Goal: Information Seeking & Learning: Learn about a topic

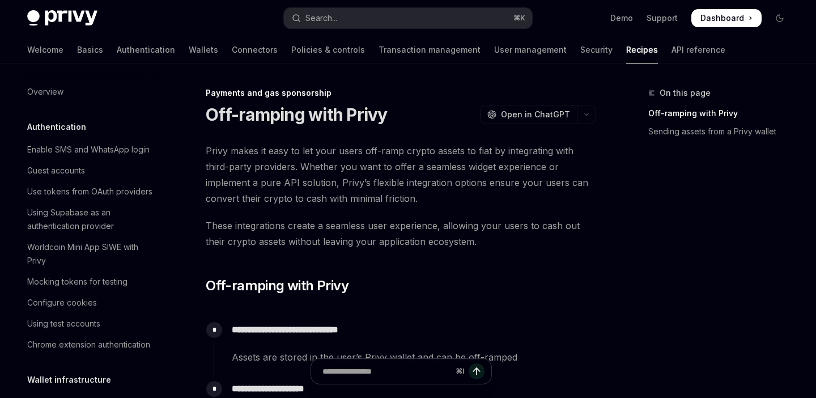
scroll to position [903, 0]
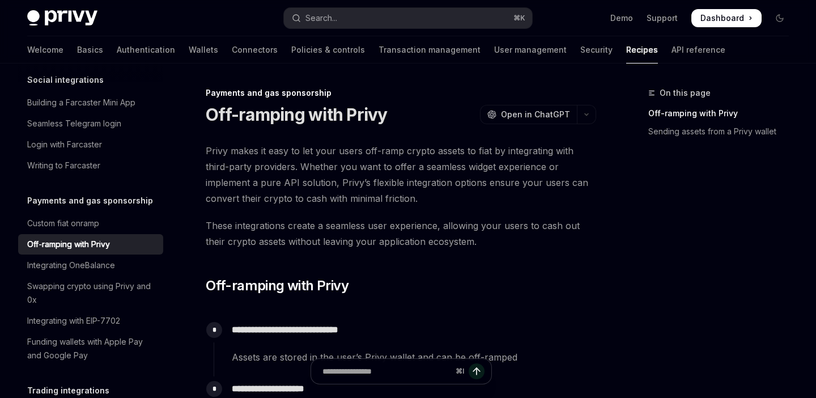
click at [724, 16] on span "Dashboard" at bounding box center [723, 17] width 44 height 11
click at [722, 133] on link "Sending assets from a Privy wallet" at bounding box center [723, 131] width 150 height 18
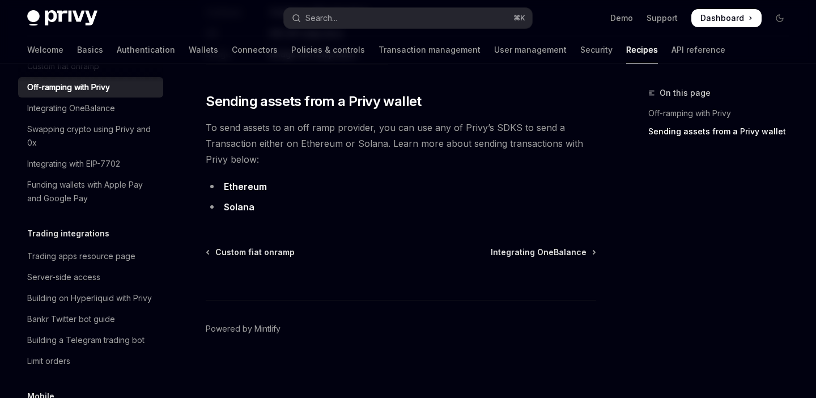
scroll to position [1064, 0]
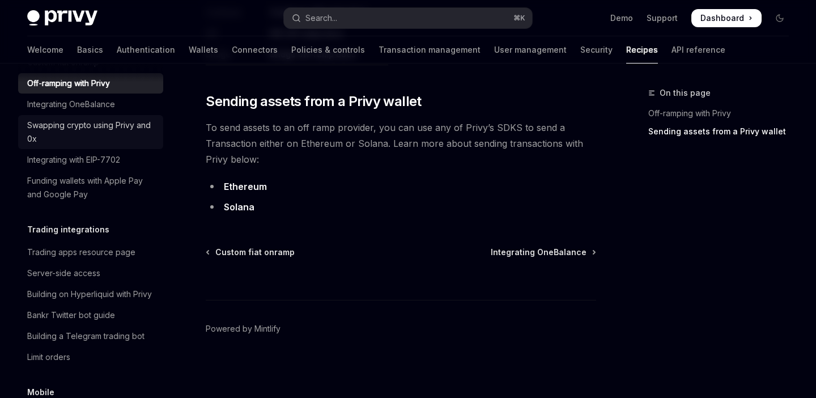
click at [103, 132] on div "Swapping crypto using Privy and 0x" at bounding box center [91, 131] width 129 height 27
type textarea "*"
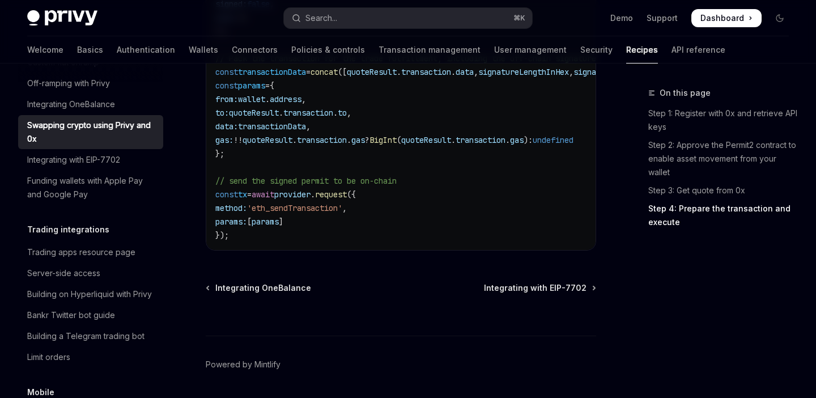
scroll to position [1575, 0]
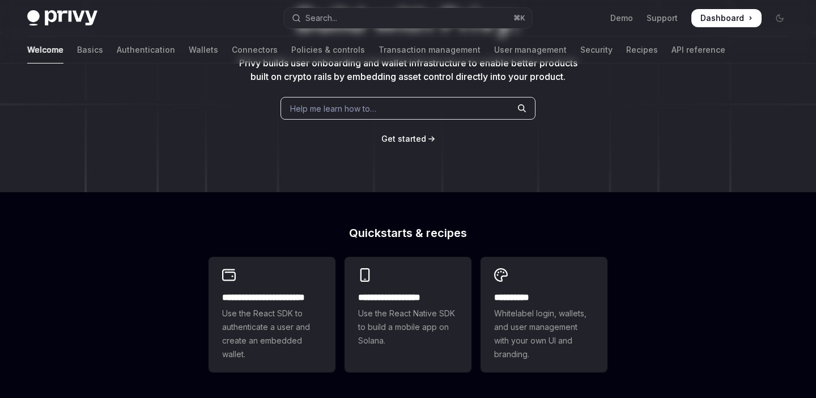
scroll to position [308, 0]
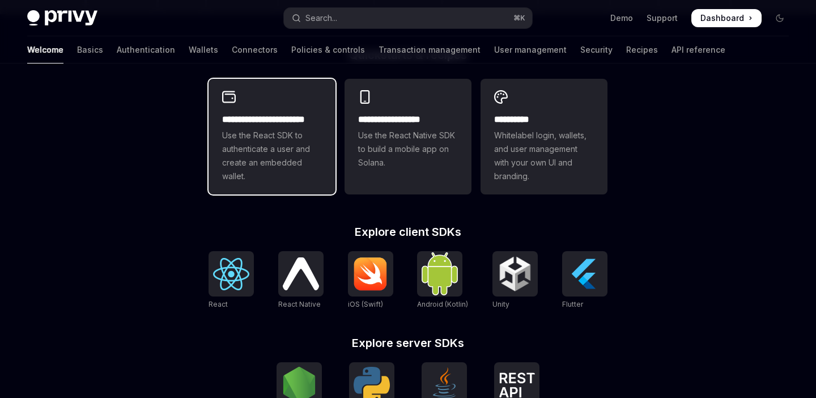
click at [252, 115] on h2 "**********" at bounding box center [272, 120] width 100 height 14
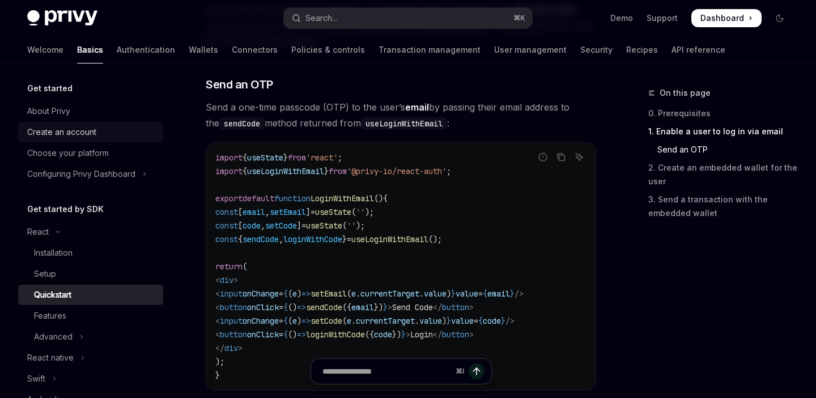
click at [99, 132] on div "Create an account" at bounding box center [91, 132] width 129 height 14
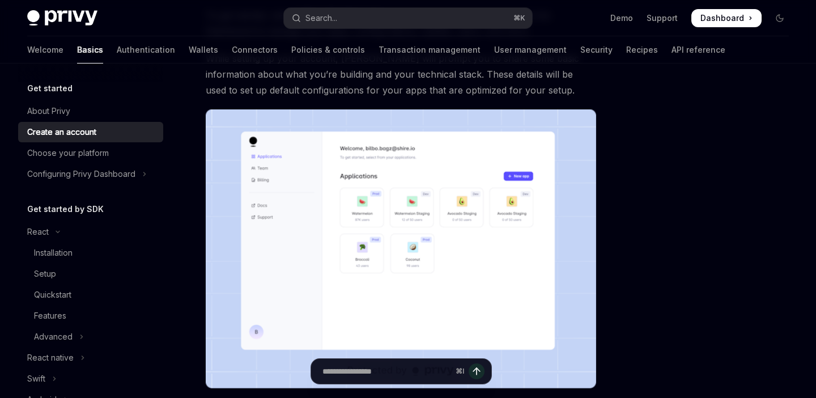
scroll to position [309, 0]
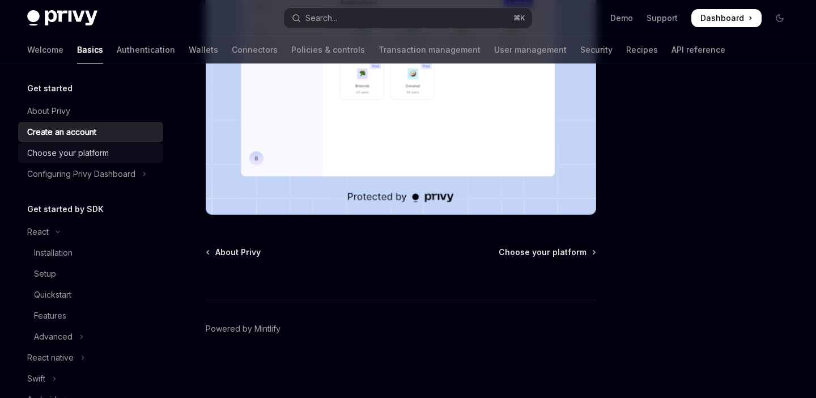
click at [120, 162] on link "Choose your platform" at bounding box center [90, 153] width 145 height 20
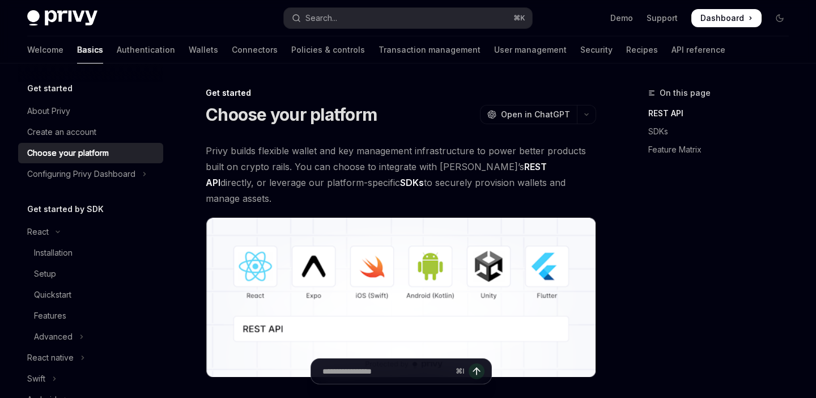
click at [126, 181] on button "Configuring Privy Dashboard" at bounding box center [90, 174] width 145 height 20
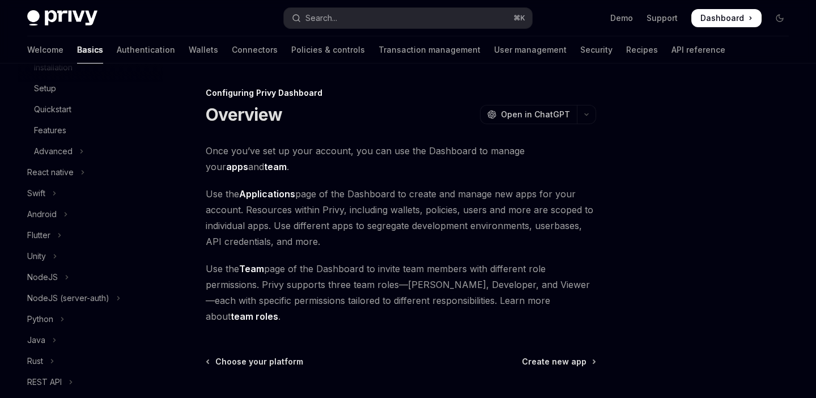
scroll to position [486, 0]
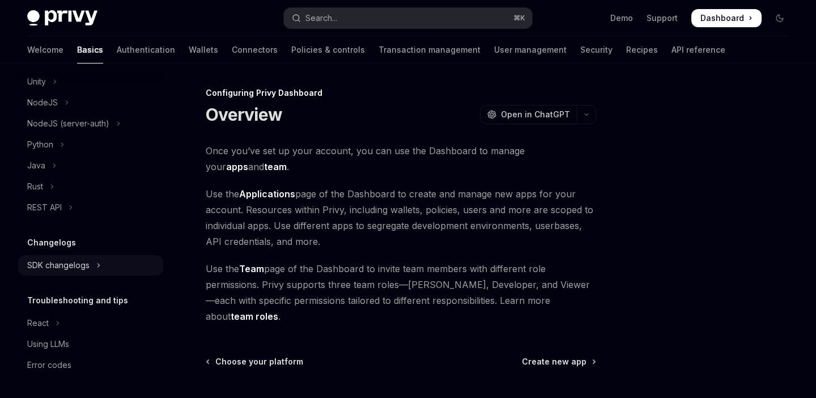
click at [87, 272] on button "SDK changelogs" at bounding box center [90, 265] width 145 height 20
type textarea "*"
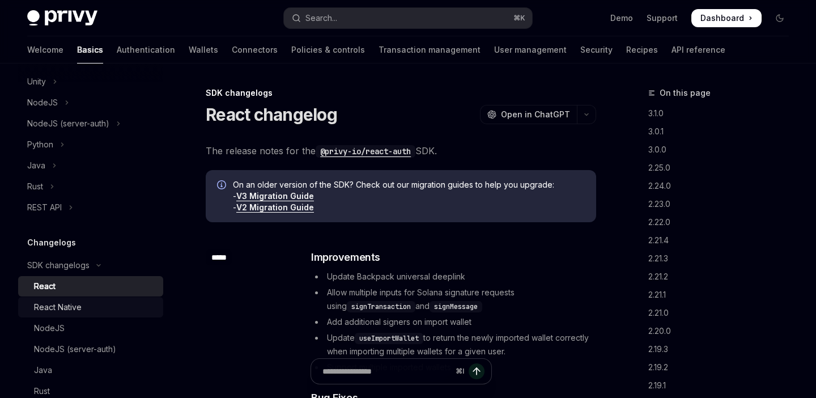
scroll to position [779, 0]
